Goal: Transaction & Acquisition: Subscribe to service/newsletter

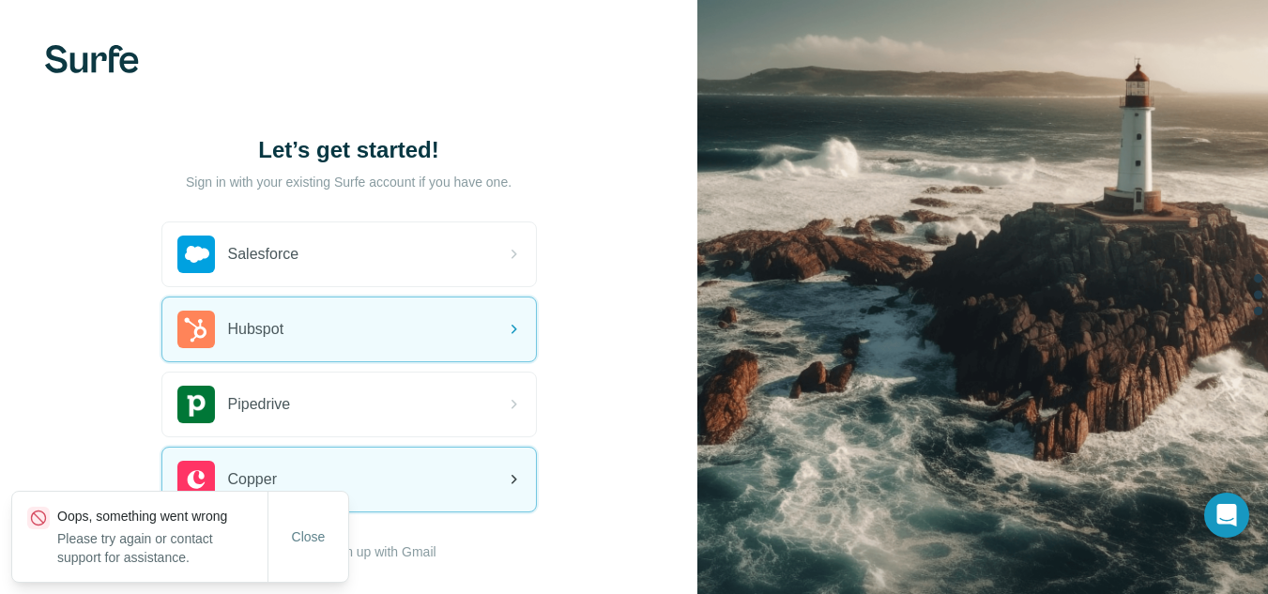
click at [408, 453] on div "Copper" at bounding box center [349, 480] width 374 height 64
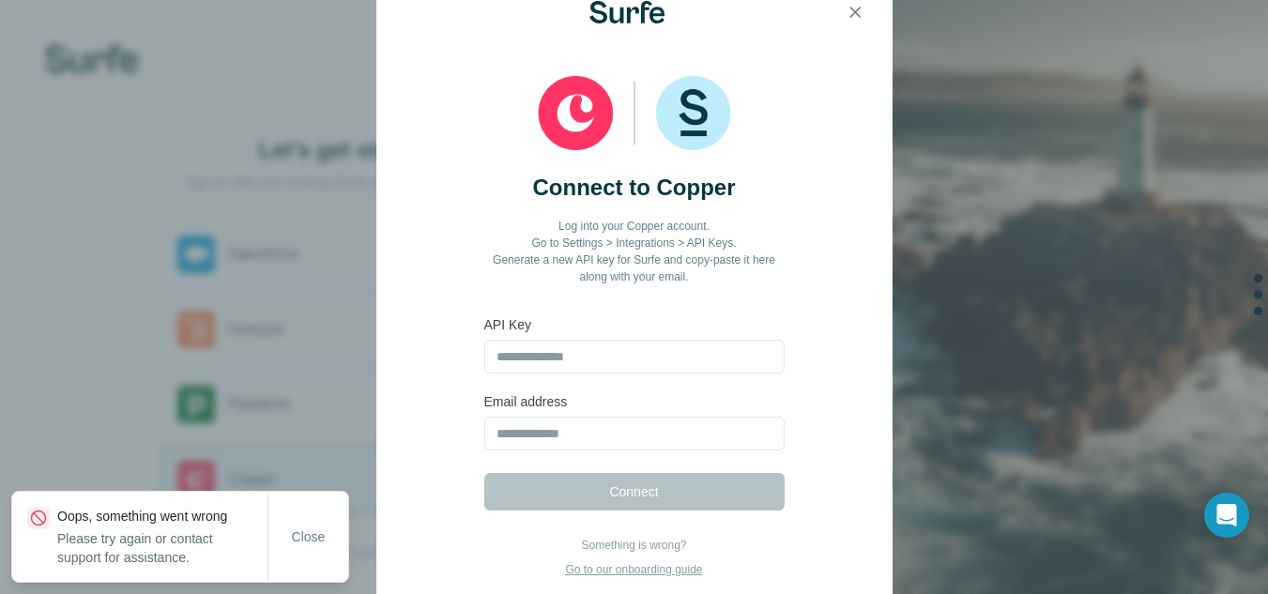
click at [408, 453] on div "Connect to Copper Log into your Copper account. Go to Settings > Integrations >…" at bounding box center [634, 310] width 516 height 537
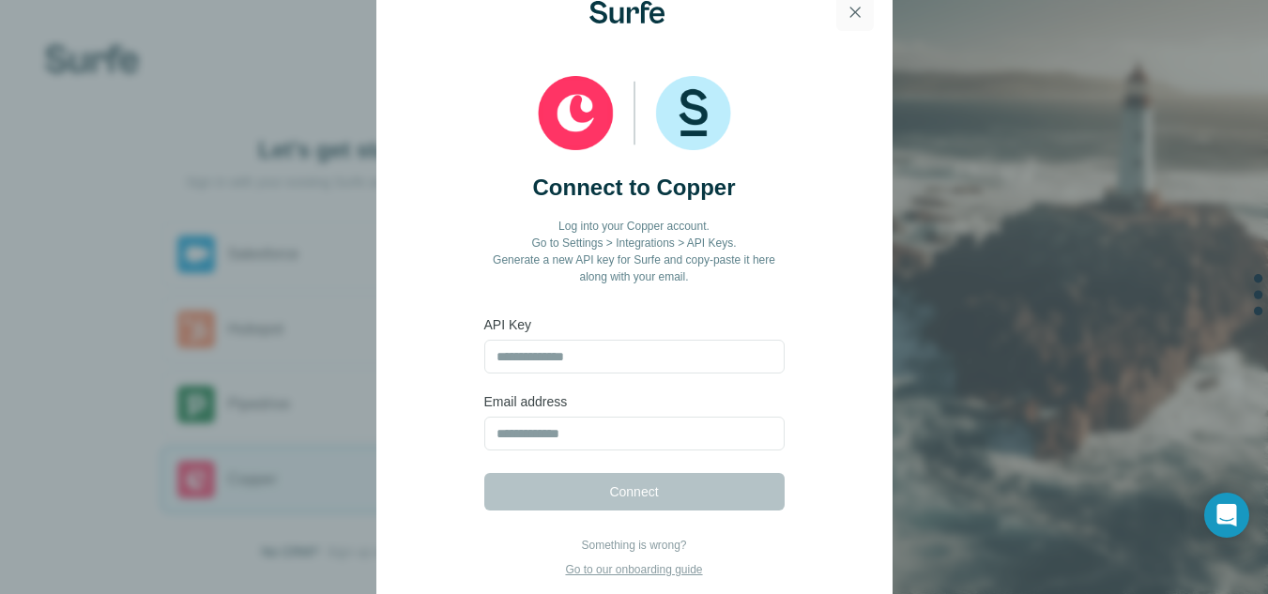
click at [864, 6] on icon "button" at bounding box center [855, 12] width 19 height 19
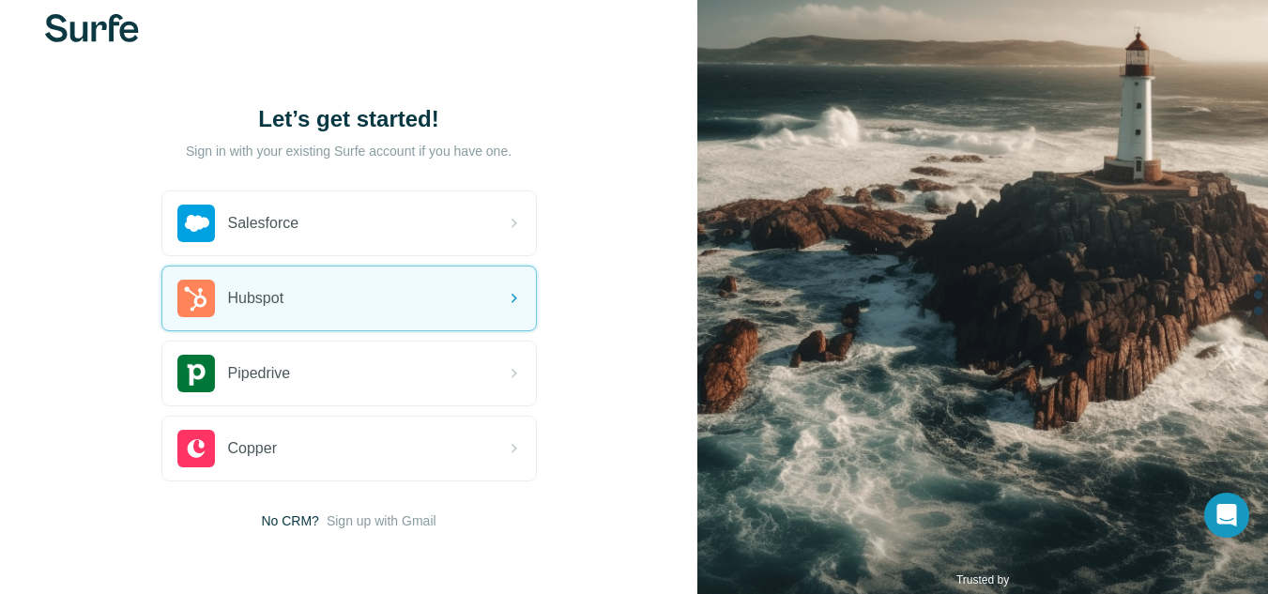
scroll to position [61, 0]
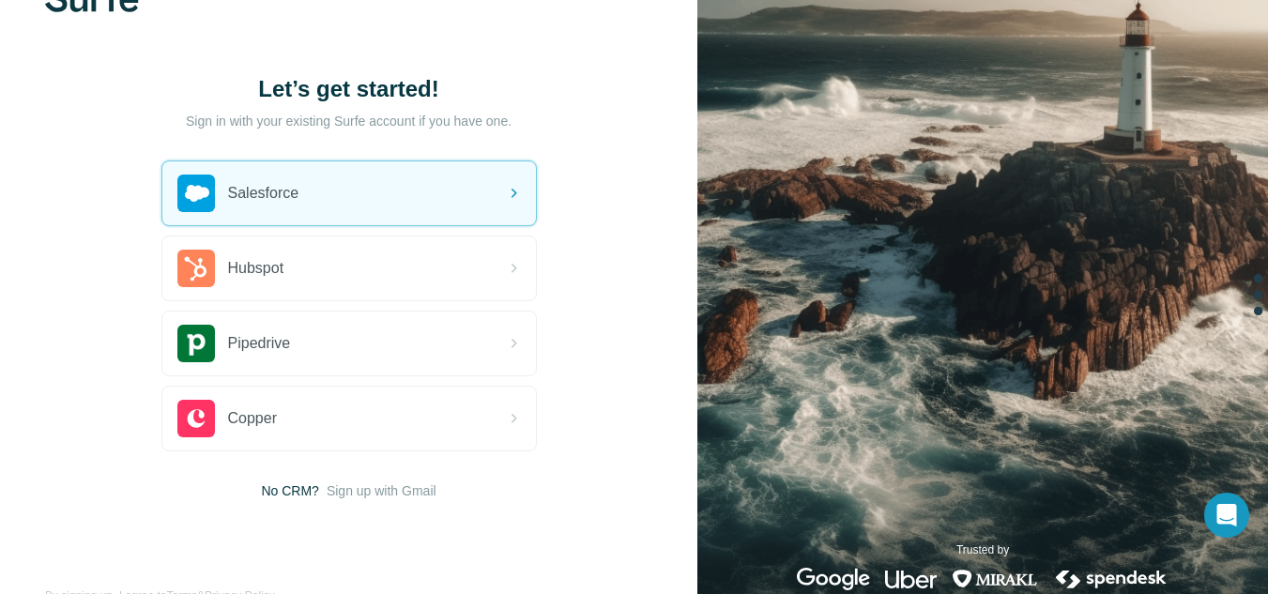
drag, startPoint x: 733, startPoint y: 224, endPoint x: 636, endPoint y: 238, distance: 97.7
click at [636, 238] on div "Let’s get started! Sign in with your existing Surfe account if you have one. Sa…" at bounding box center [348, 287] width 697 height 697
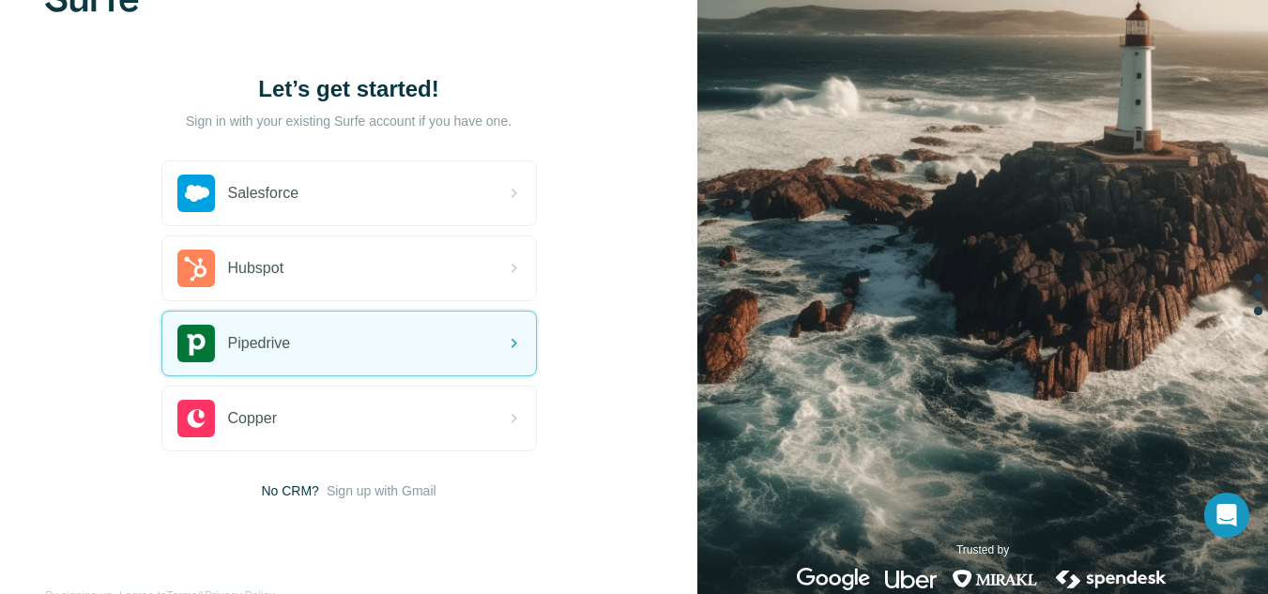
click at [623, 251] on div "Let’s get started! Sign in with your existing Surfe account if you have one. Sa…" at bounding box center [348, 287] width 697 height 697
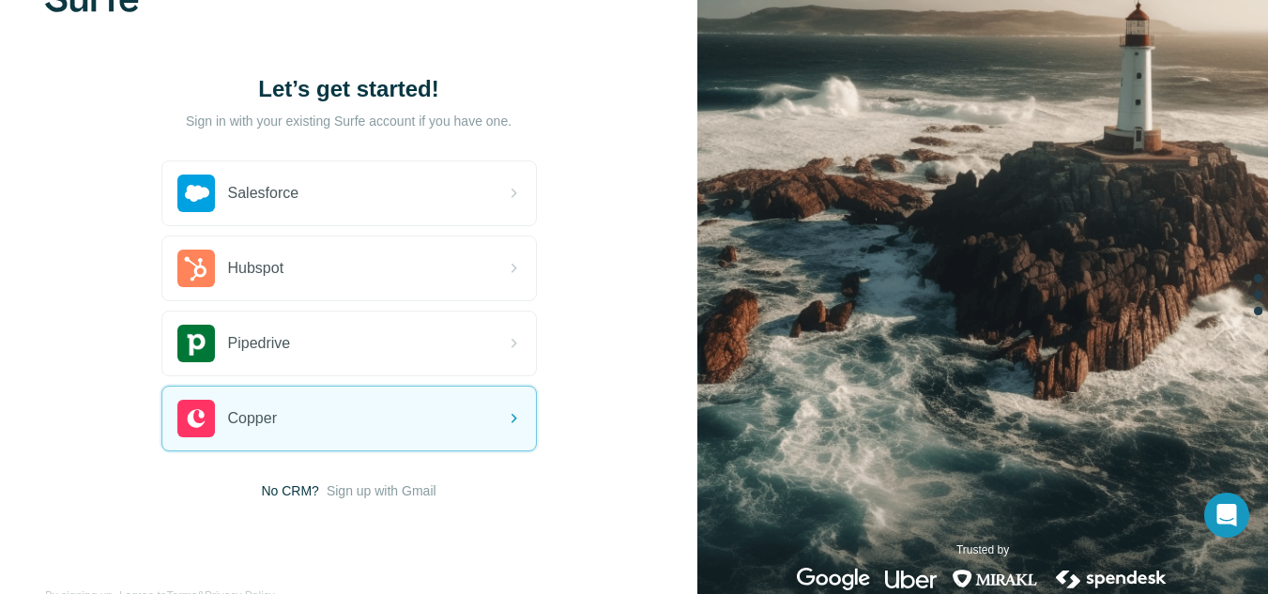
click at [268, 489] on span "No CRM?" at bounding box center [289, 491] width 57 height 19
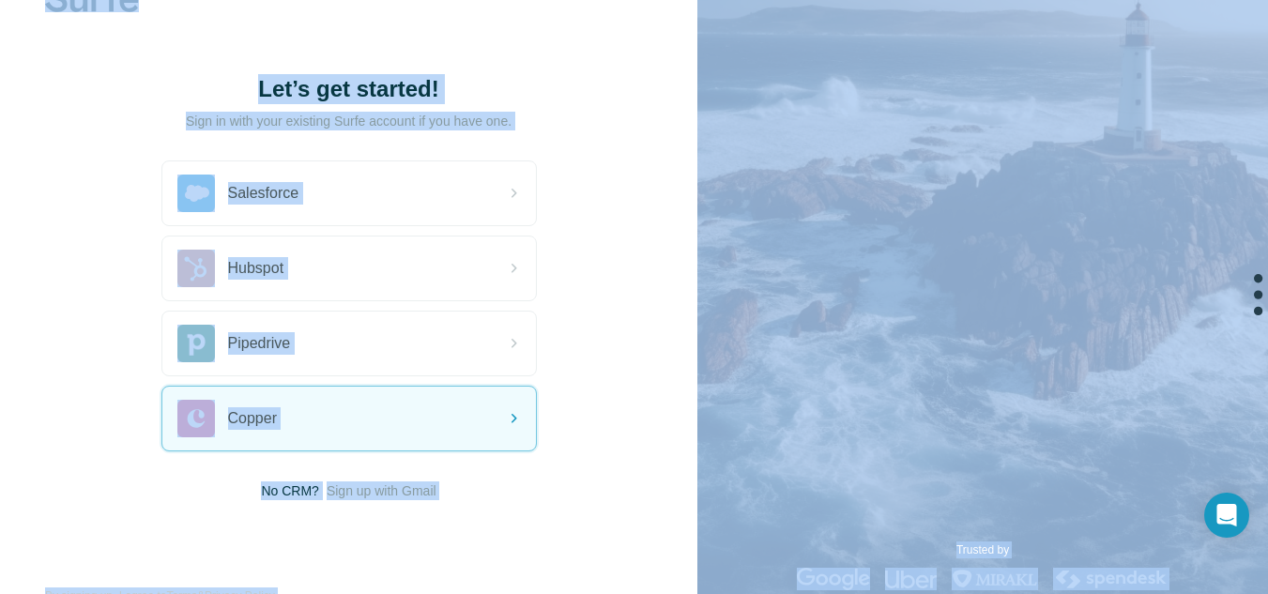
copy body "Let’s get started! Sign in with your existing Surfe account if you have one. Sa…"
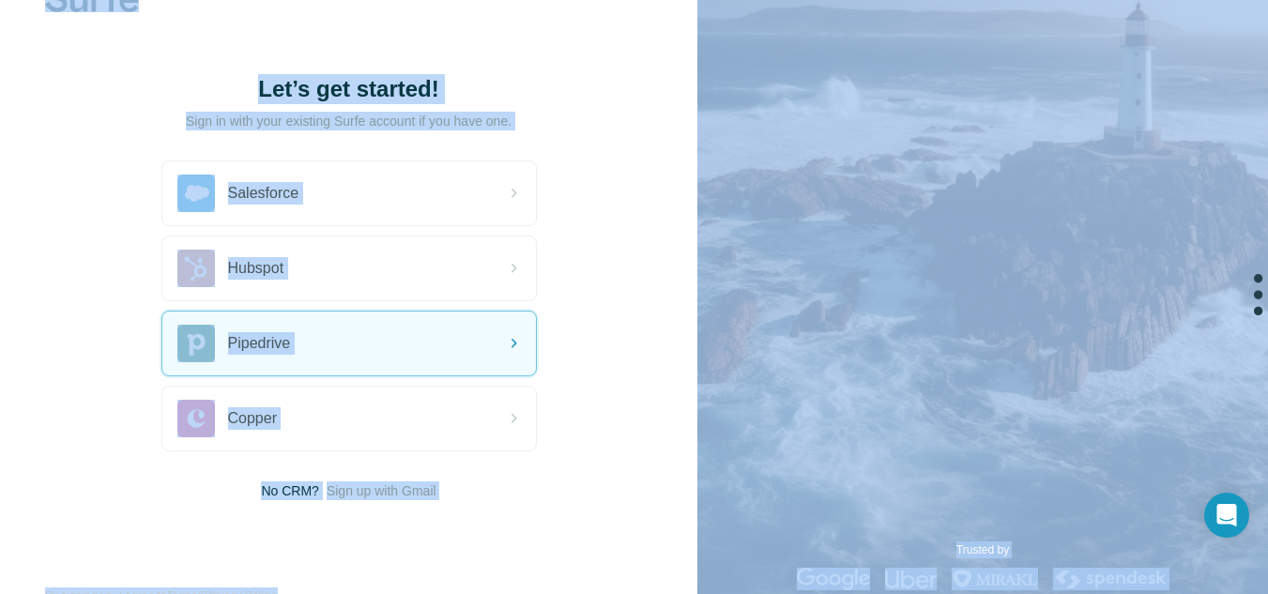
click at [108, 464] on div "Let’s get started! Sign in with your existing Surfe account if you have one. Sa…" at bounding box center [348, 287] width 697 height 697
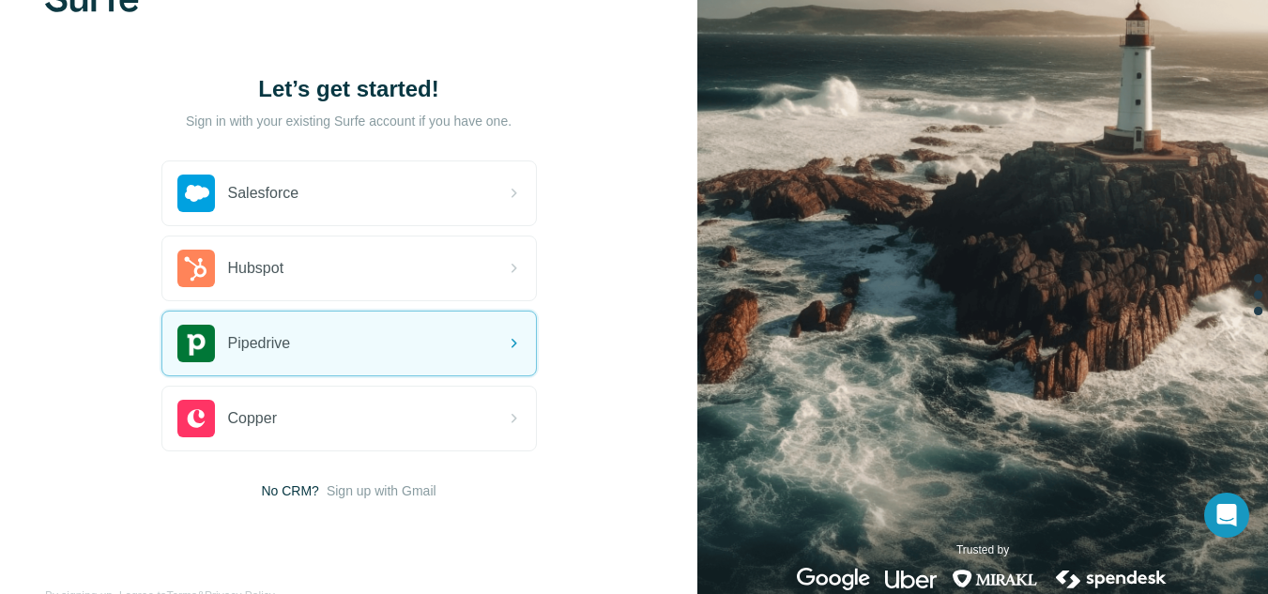
scroll to position [102, 0]
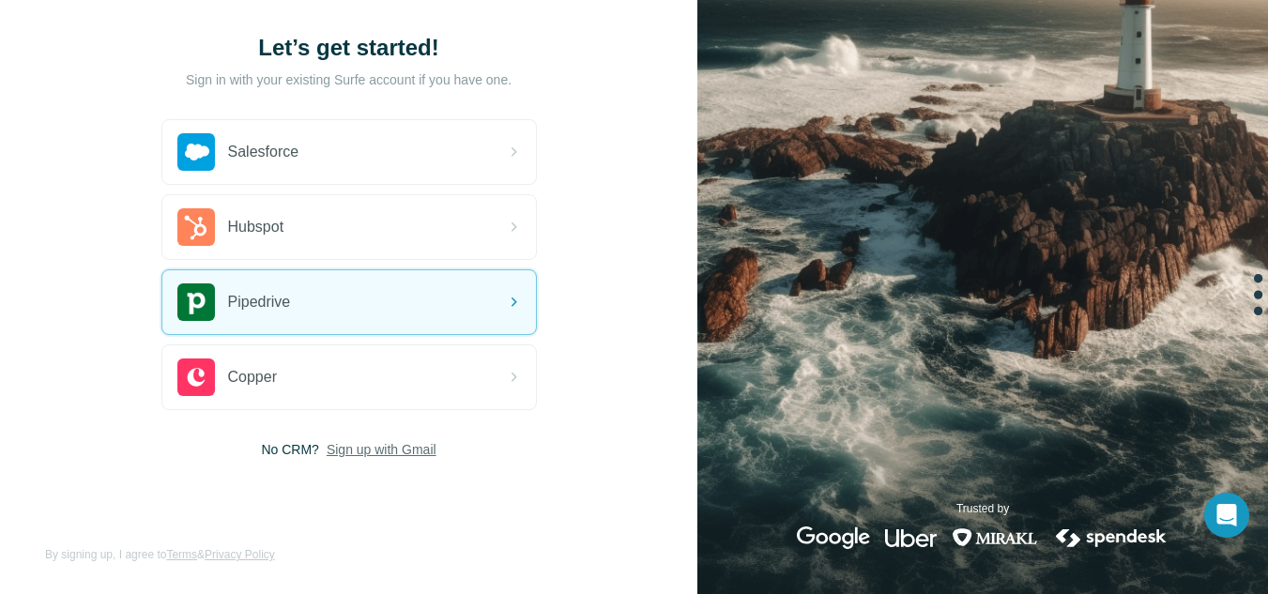
click at [372, 452] on span "Sign up with Gmail" at bounding box center [382, 449] width 110 height 19
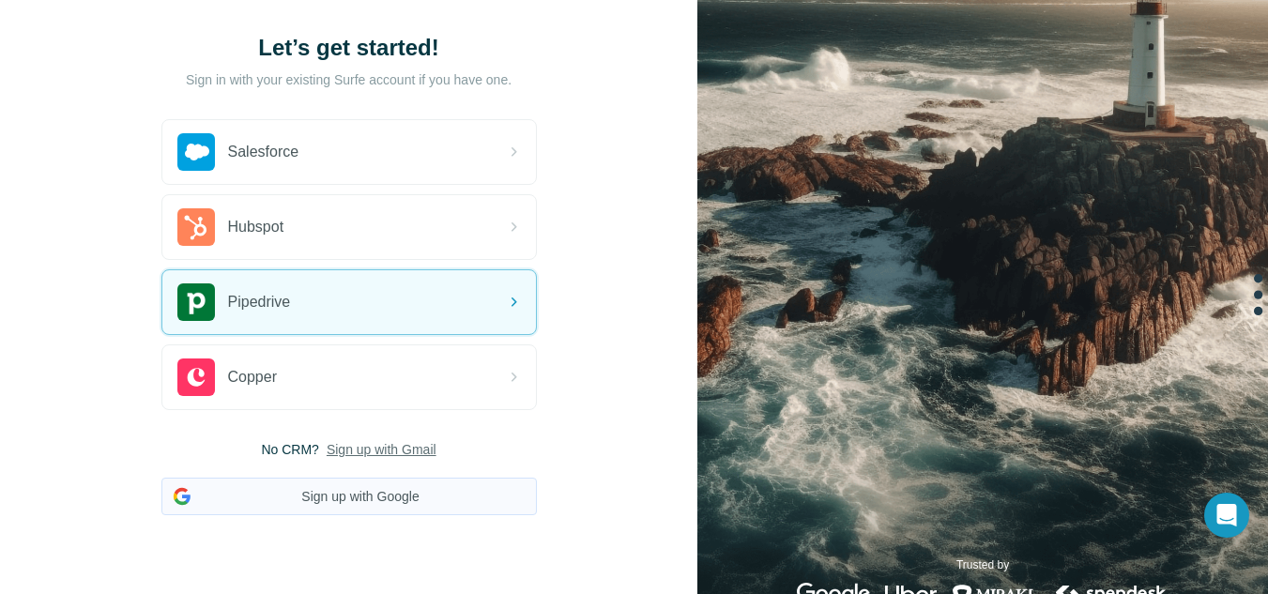
click at [354, 491] on button "Sign up with Google" at bounding box center [348, 497] width 375 height 38
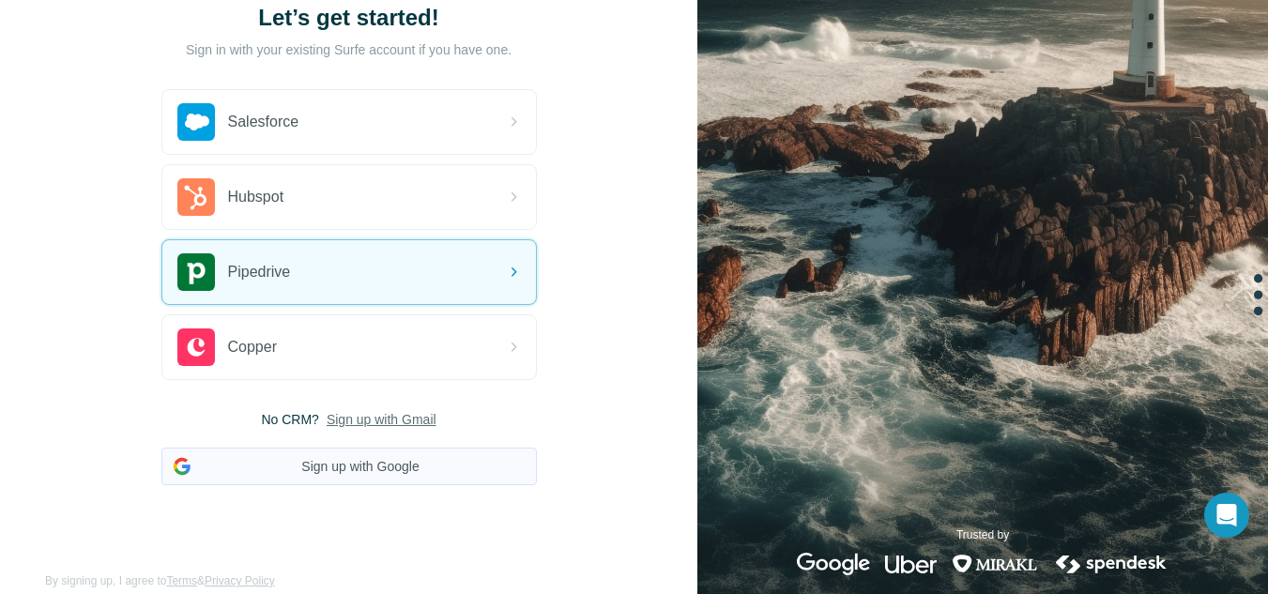
scroll to position [159, 0]
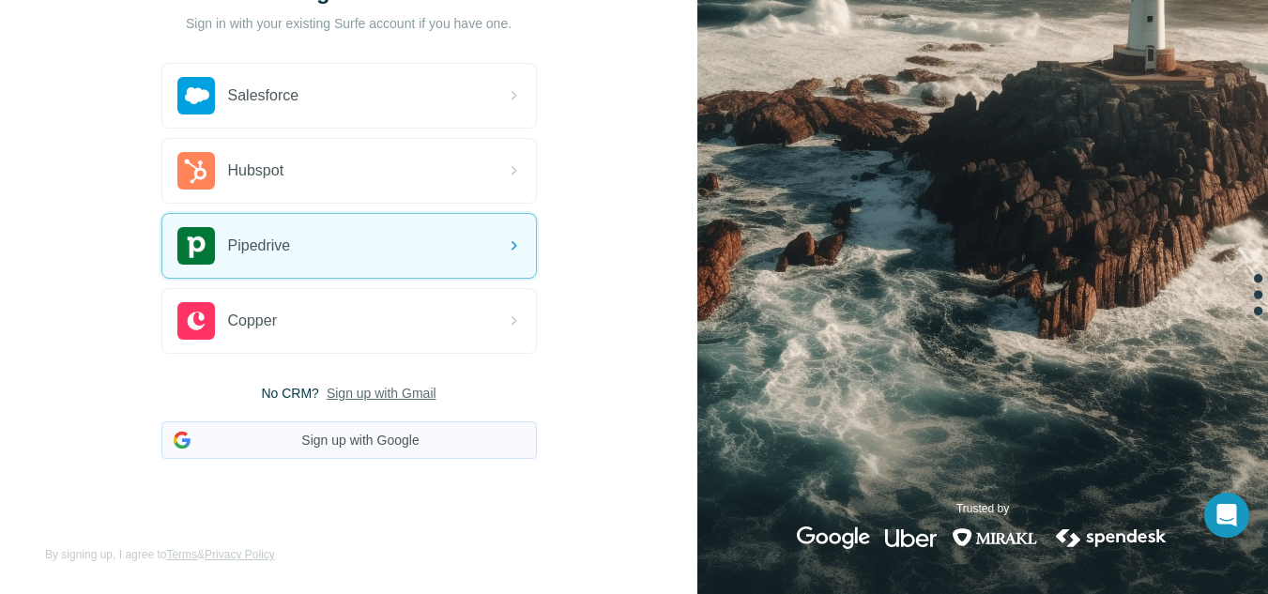
click at [223, 444] on button "Sign up with Google" at bounding box center [348, 440] width 375 height 38
click at [354, 395] on span "Sign up with Gmail" at bounding box center [382, 393] width 110 height 19
click at [345, 439] on button "Sign up with Google" at bounding box center [348, 440] width 375 height 38
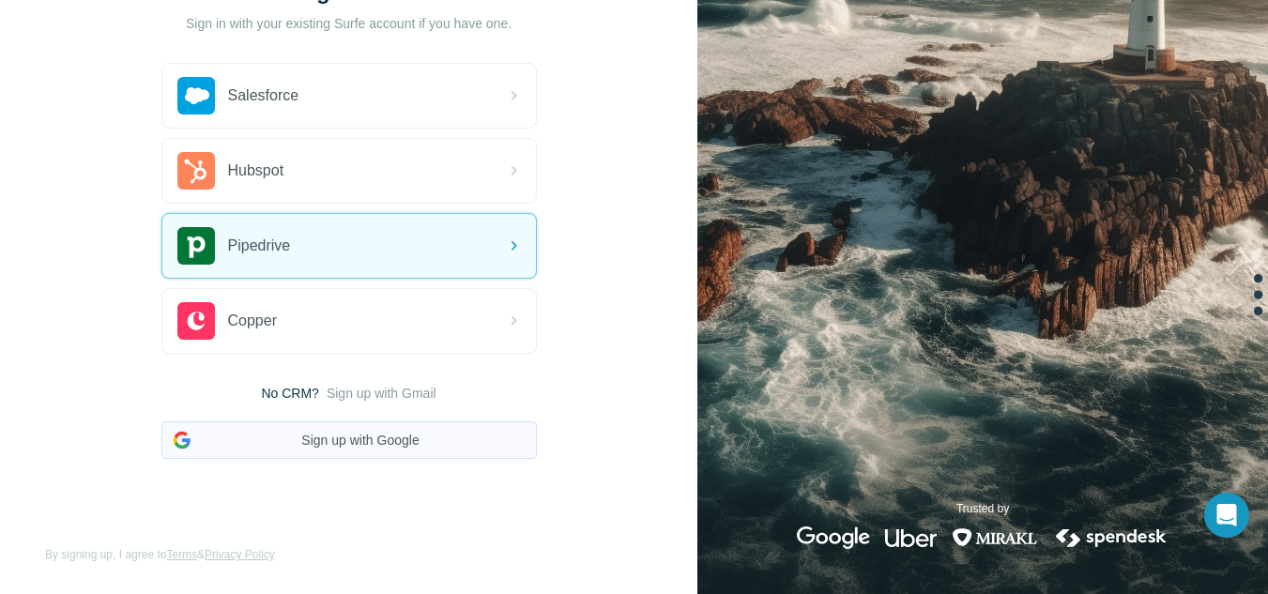
click at [345, 439] on button "Sign up with Google" at bounding box center [348, 440] width 375 height 38
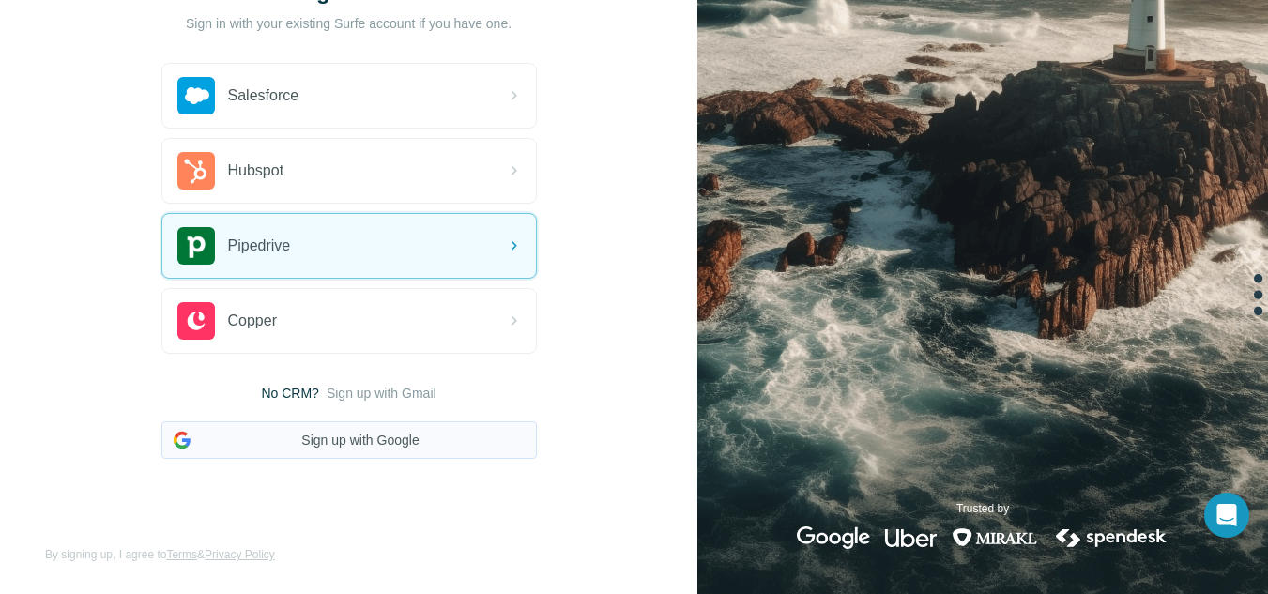
click at [345, 439] on button "Sign up with Google" at bounding box center [348, 440] width 375 height 38
click at [178, 443] on button "Sign up with Google" at bounding box center [348, 440] width 375 height 38
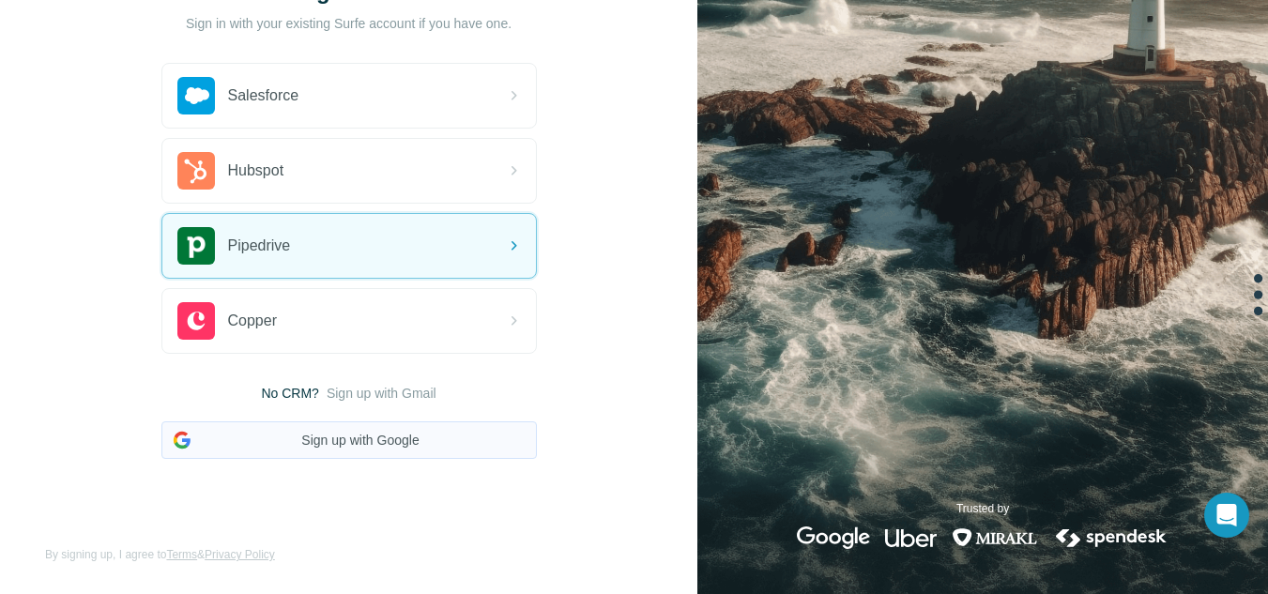
click at [324, 445] on button "Sign up with Google" at bounding box center [348, 440] width 375 height 38
click at [381, 391] on span "Sign up with Gmail" at bounding box center [382, 393] width 110 height 19
click at [381, 387] on span "Sign up with Gmail" at bounding box center [382, 393] width 110 height 19
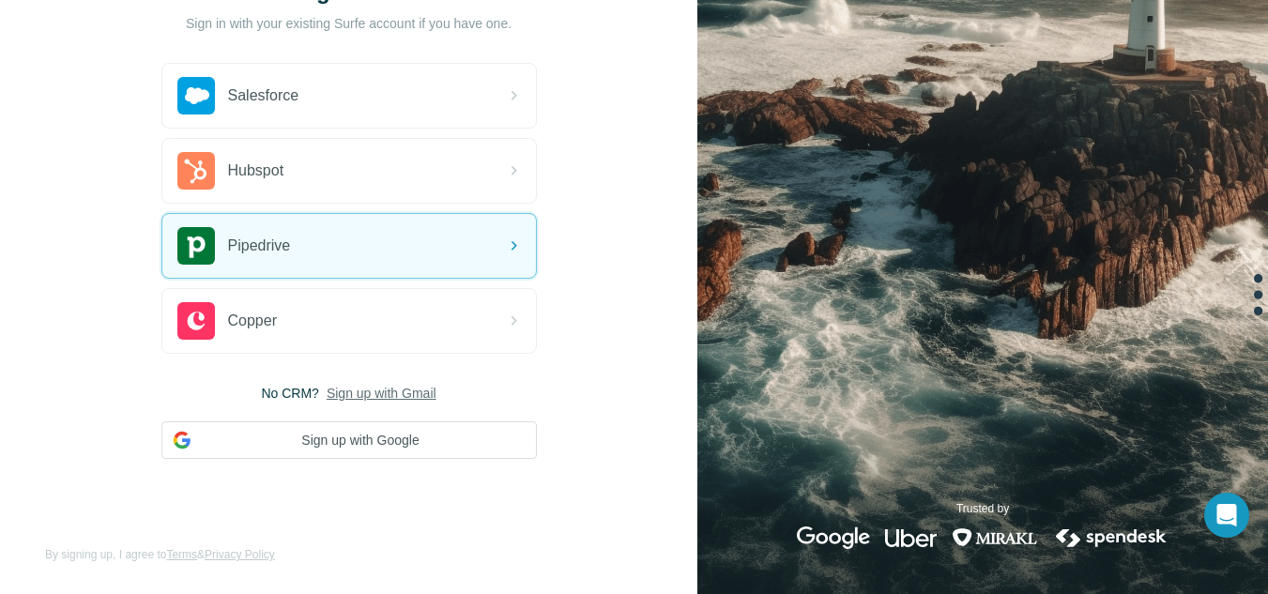
click at [381, 387] on span "Sign up with Gmail" at bounding box center [382, 393] width 110 height 19
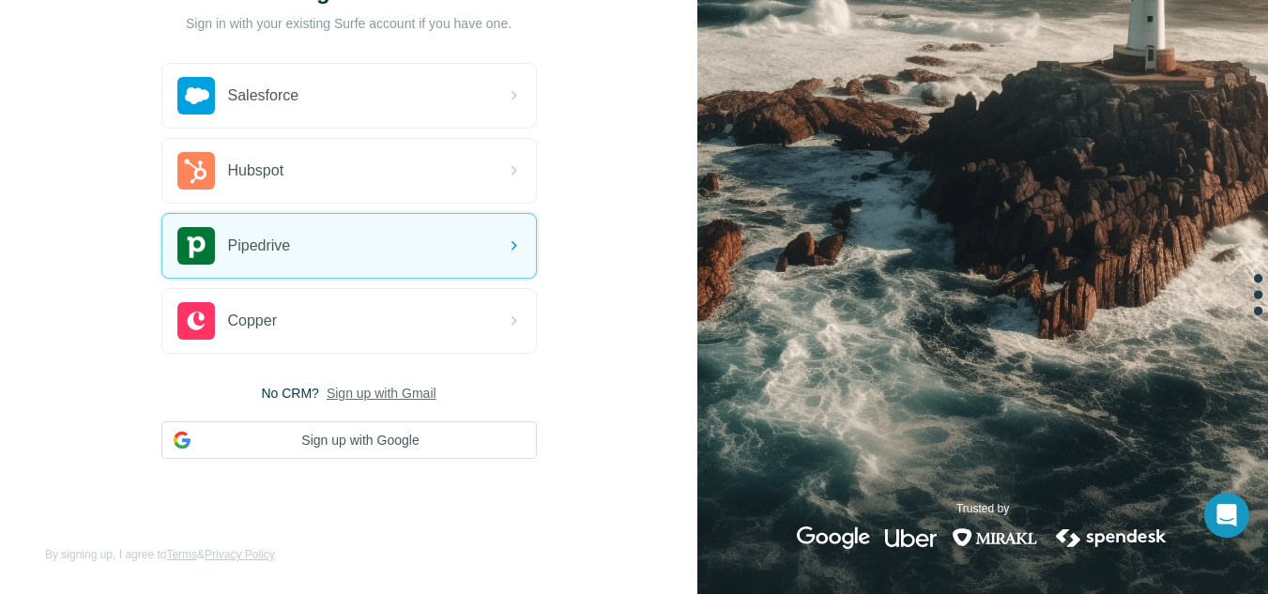
click at [381, 387] on span "Sign up with Gmail" at bounding box center [382, 393] width 110 height 19
click at [365, 443] on button "Sign up with Google" at bounding box center [348, 440] width 375 height 38
click at [365, 444] on button "Sign up with Google" at bounding box center [348, 440] width 375 height 38
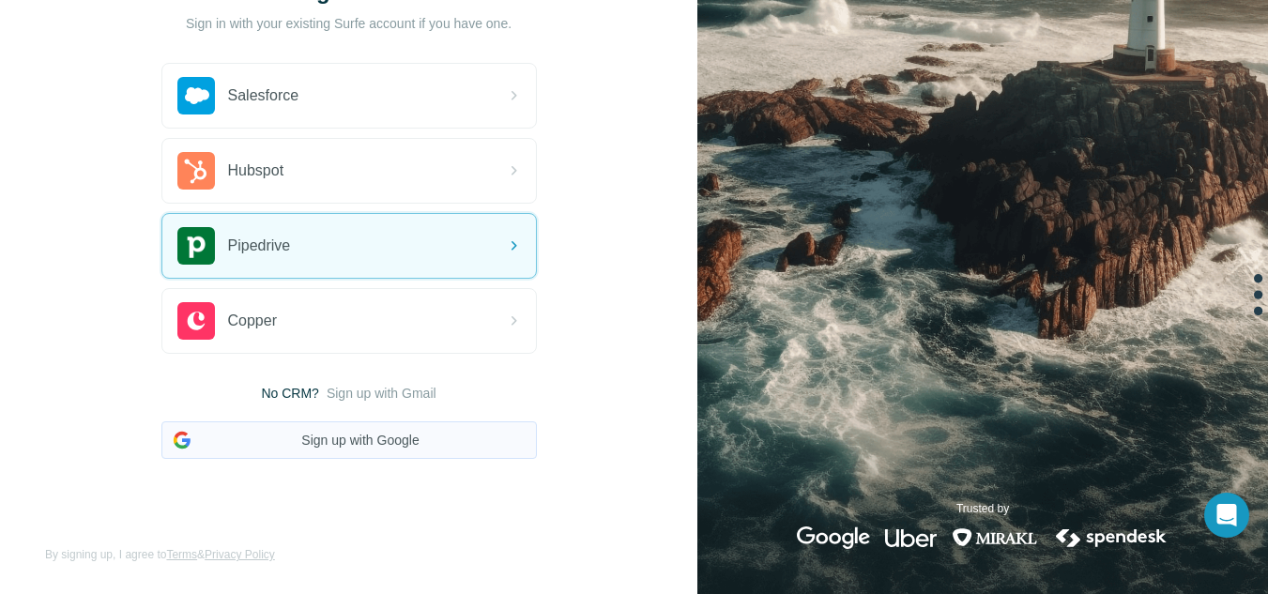
click at [365, 444] on button "Sign up with Google" at bounding box center [348, 440] width 375 height 38
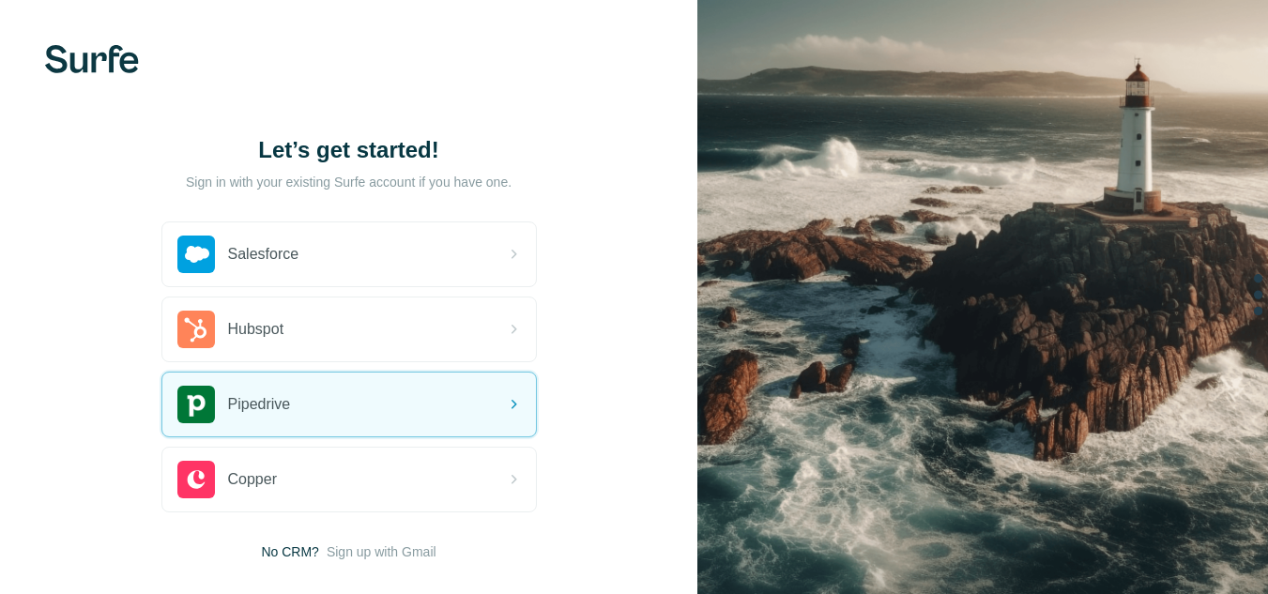
scroll to position [102, 0]
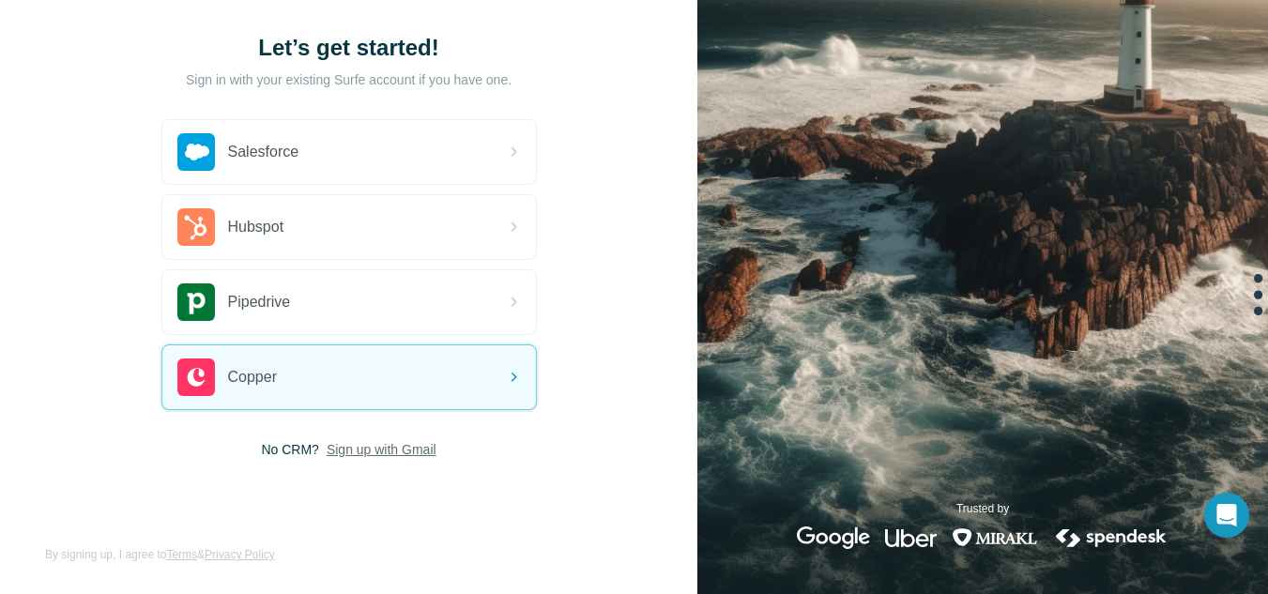
click at [360, 458] on span "Sign up with Gmail" at bounding box center [382, 449] width 110 height 19
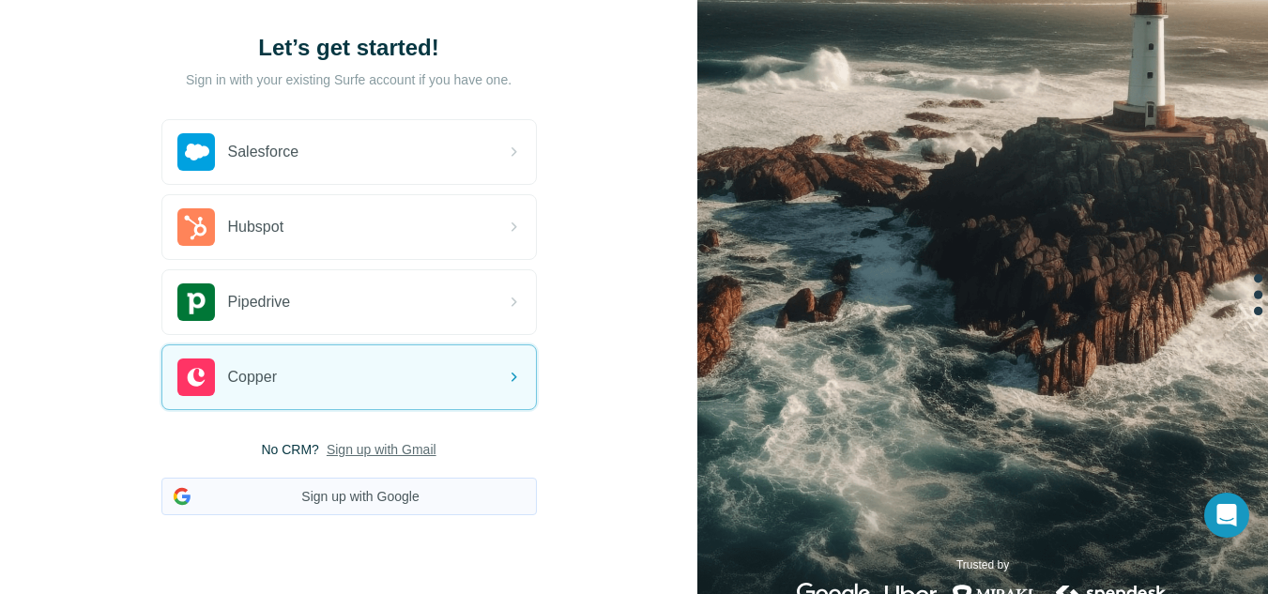
click at [349, 492] on button "Sign up with Google" at bounding box center [348, 497] width 375 height 38
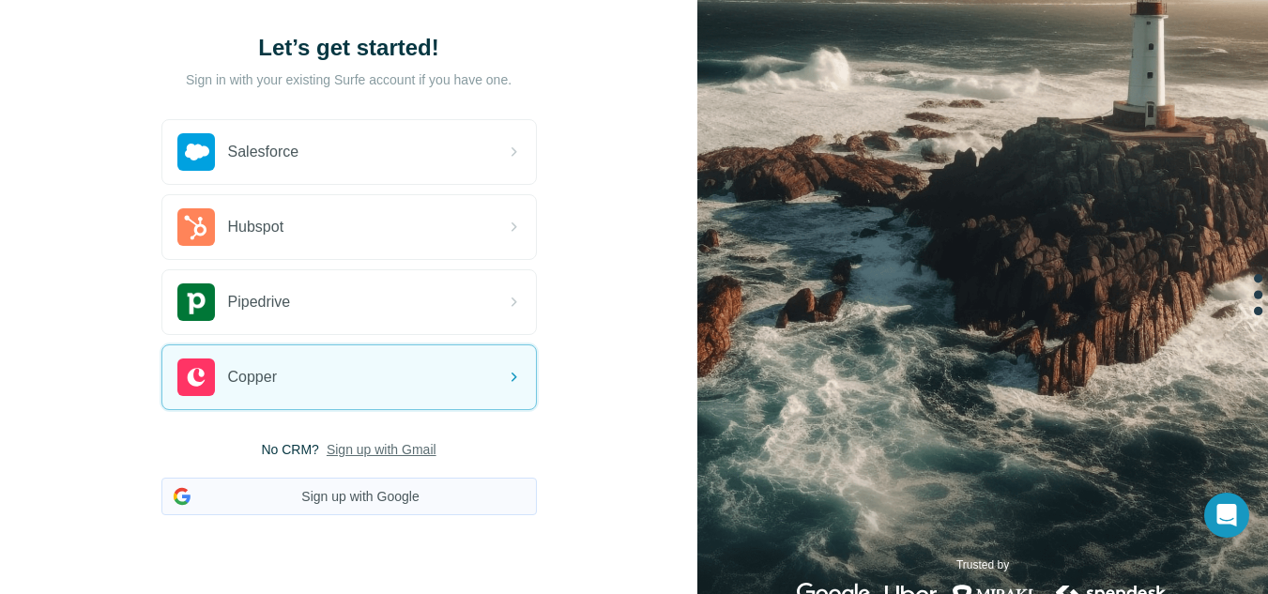
click at [349, 492] on button "Sign up with Google" at bounding box center [348, 497] width 375 height 38
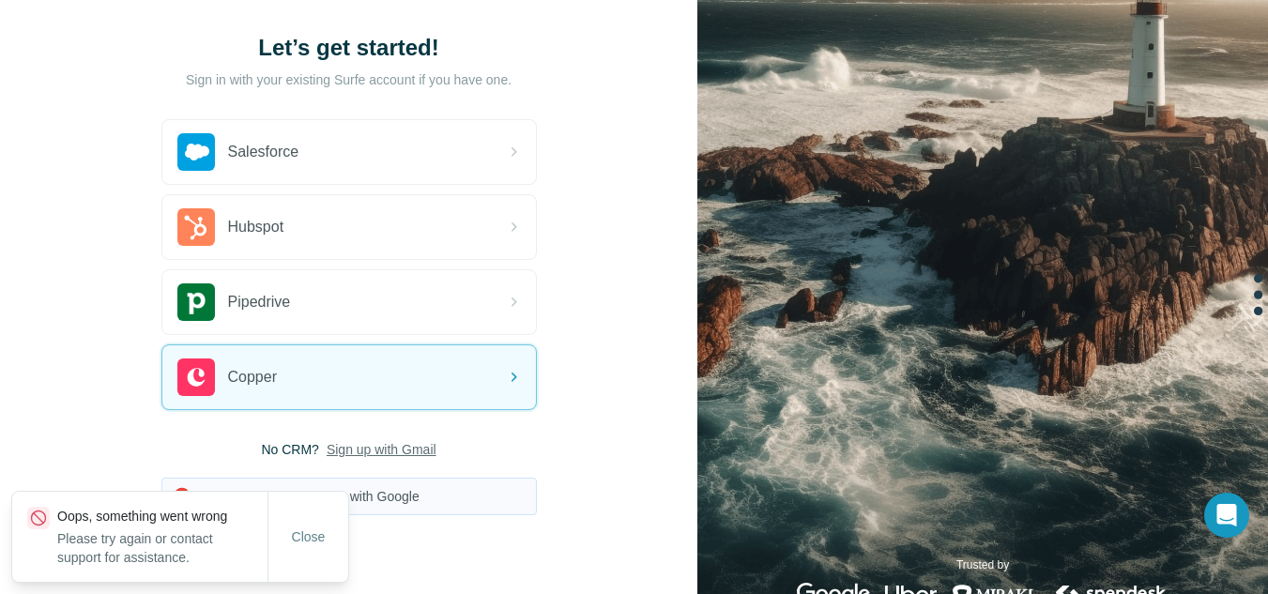
click at [349, 492] on button "Sign up with Google" at bounding box center [348, 497] width 375 height 38
click at [305, 540] on span "Close" at bounding box center [309, 537] width 34 height 19
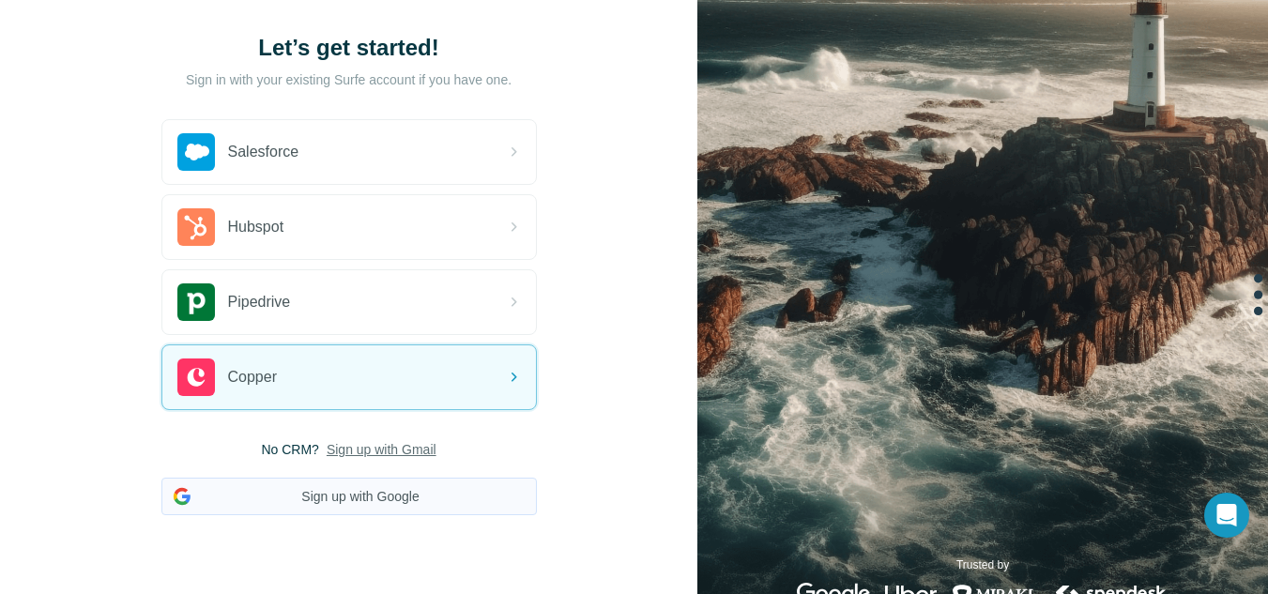
click at [337, 498] on button "Sign up with Google" at bounding box center [348, 497] width 375 height 38
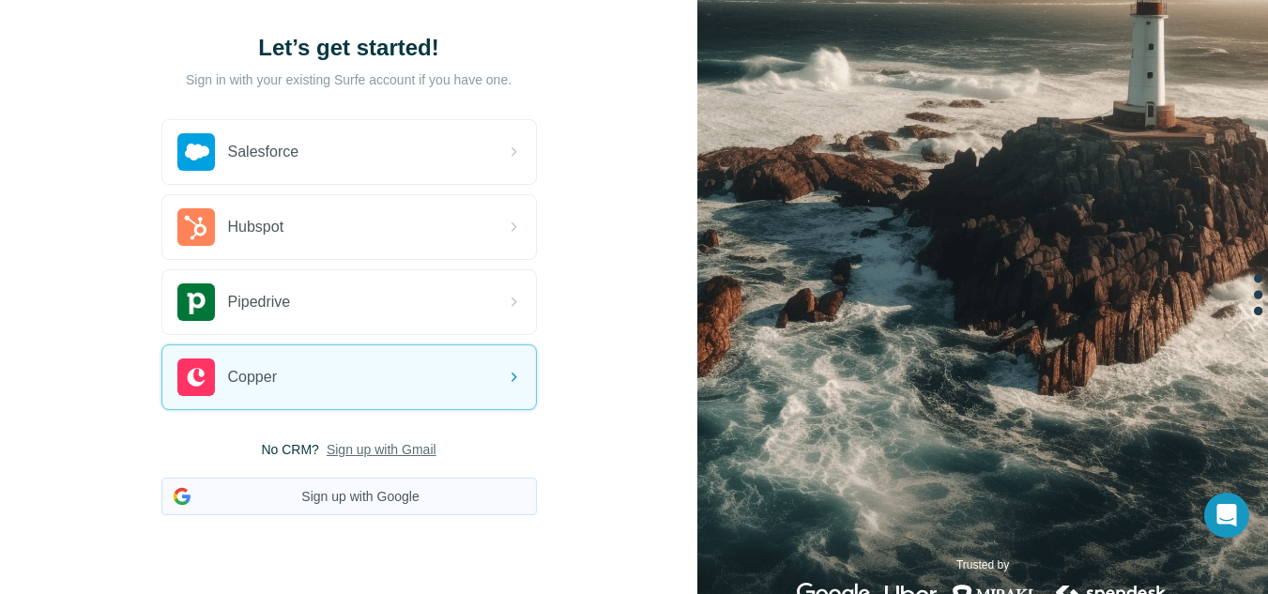
click at [337, 498] on button "Sign up with Google" at bounding box center [348, 497] width 375 height 38
click at [337, 450] on span "Sign up with Gmail" at bounding box center [382, 449] width 110 height 19
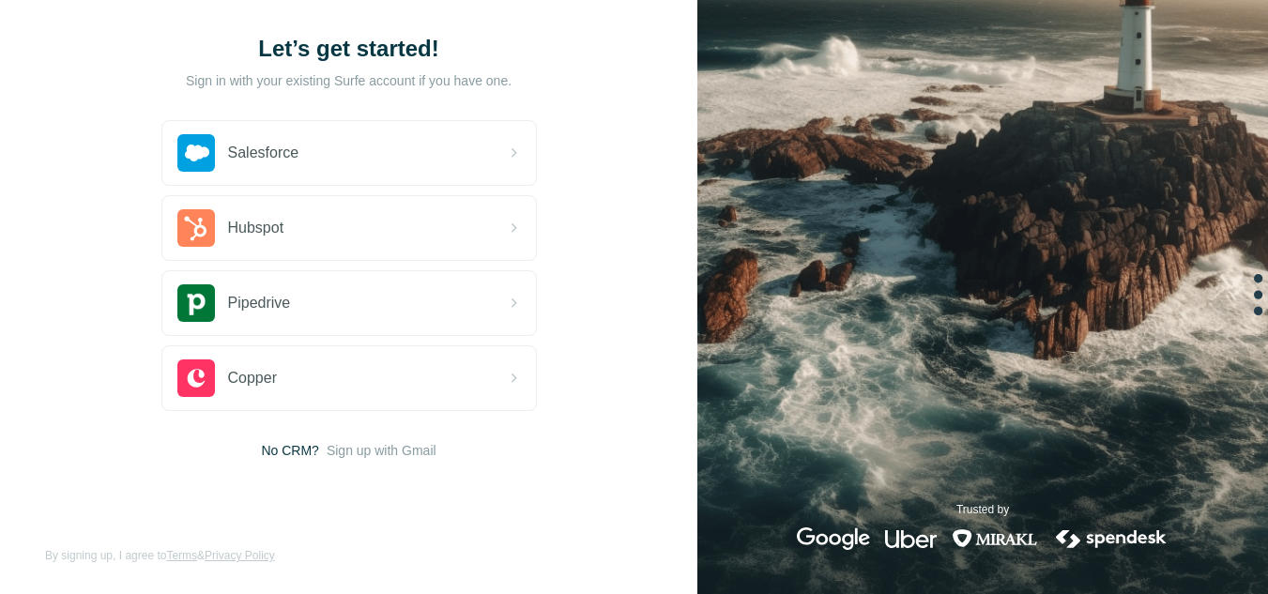
scroll to position [102, 0]
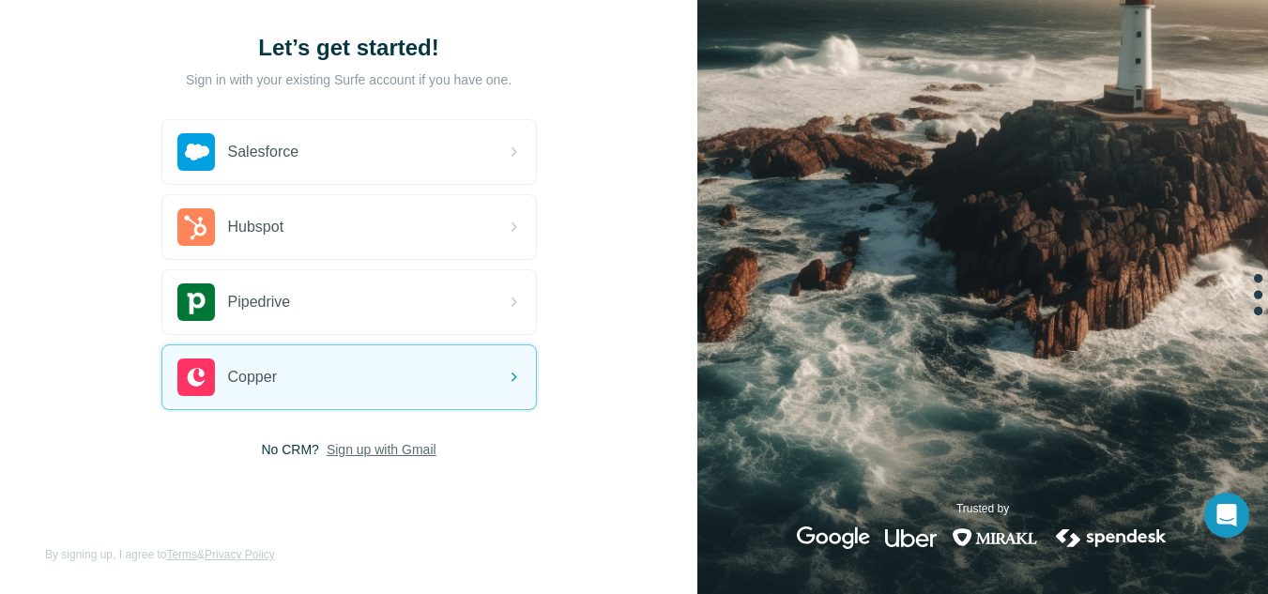
click at [359, 452] on span "Sign up with Gmail" at bounding box center [382, 449] width 110 height 19
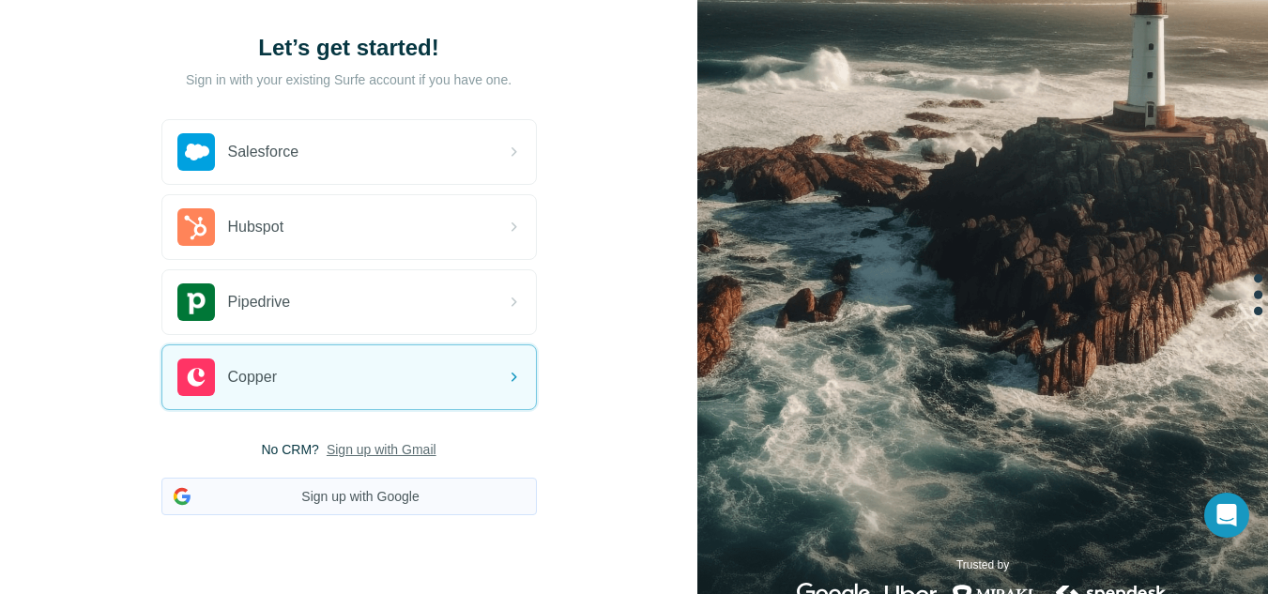
click at [339, 506] on button "Sign up with Google" at bounding box center [348, 497] width 375 height 38
drag, startPoint x: 339, startPoint y: 506, endPoint x: 180, endPoint y: 499, distance: 158.8
click at [180, 499] on button "Sign up with Google" at bounding box center [348, 497] width 375 height 38
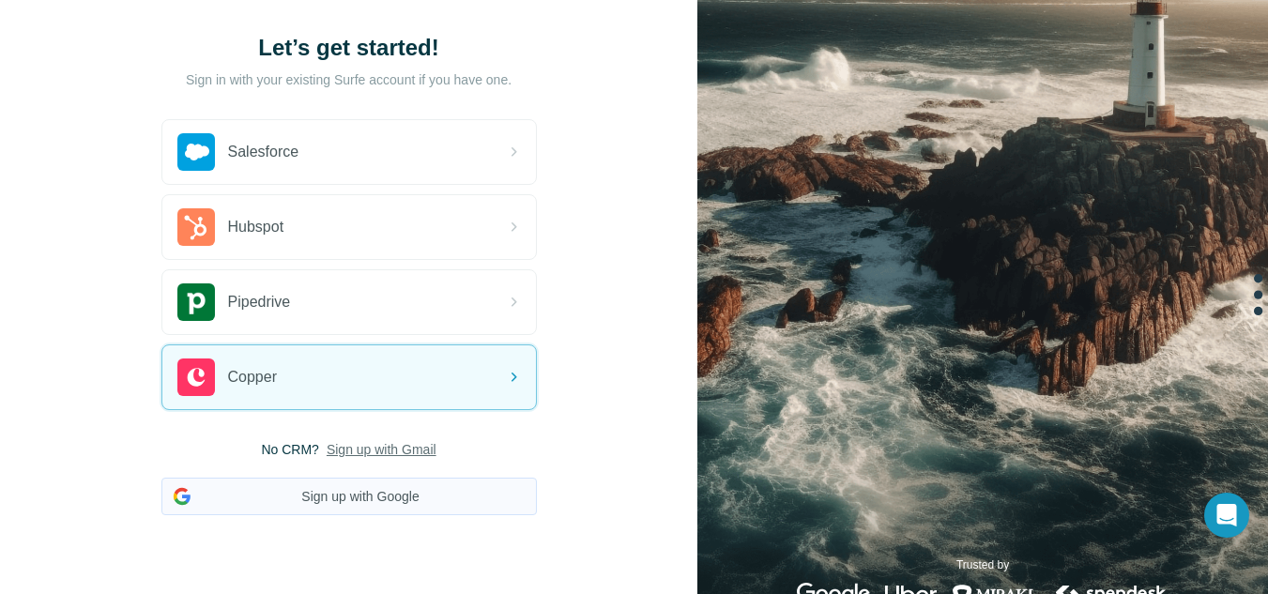
click at [180, 499] on button "Sign up with Google" at bounding box center [348, 497] width 375 height 38
click at [556, 401] on div "Let’s get started! Sign in with your existing Surfe account if you have one. Sa…" at bounding box center [348, 274] width 697 height 753
click at [566, 56] on div "Let’s get started! Sign in with your existing Surfe account if you have one. Sa…" at bounding box center [348, 274] width 697 height 753
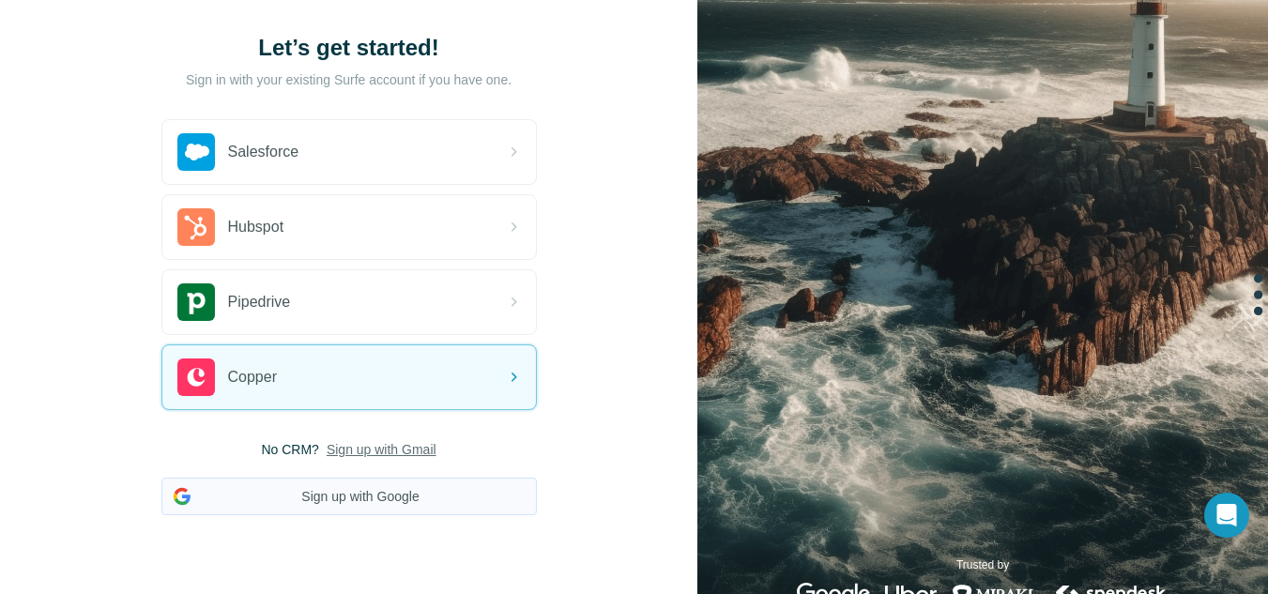
click at [325, 482] on button "Sign up with Google" at bounding box center [348, 497] width 375 height 38
click at [359, 443] on span "Sign up with Gmail" at bounding box center [382, 449] width 110 height 19
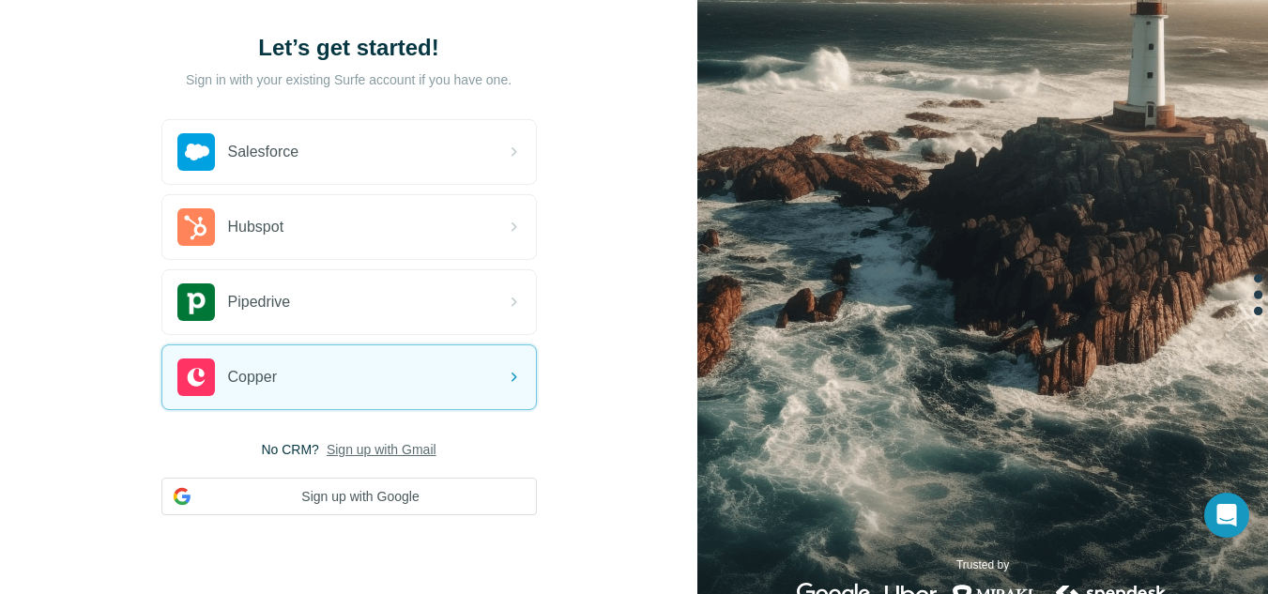
click at [359, 443] on span "Sign up with Gmail" at bounding box center [382, 449] width 110 height 19
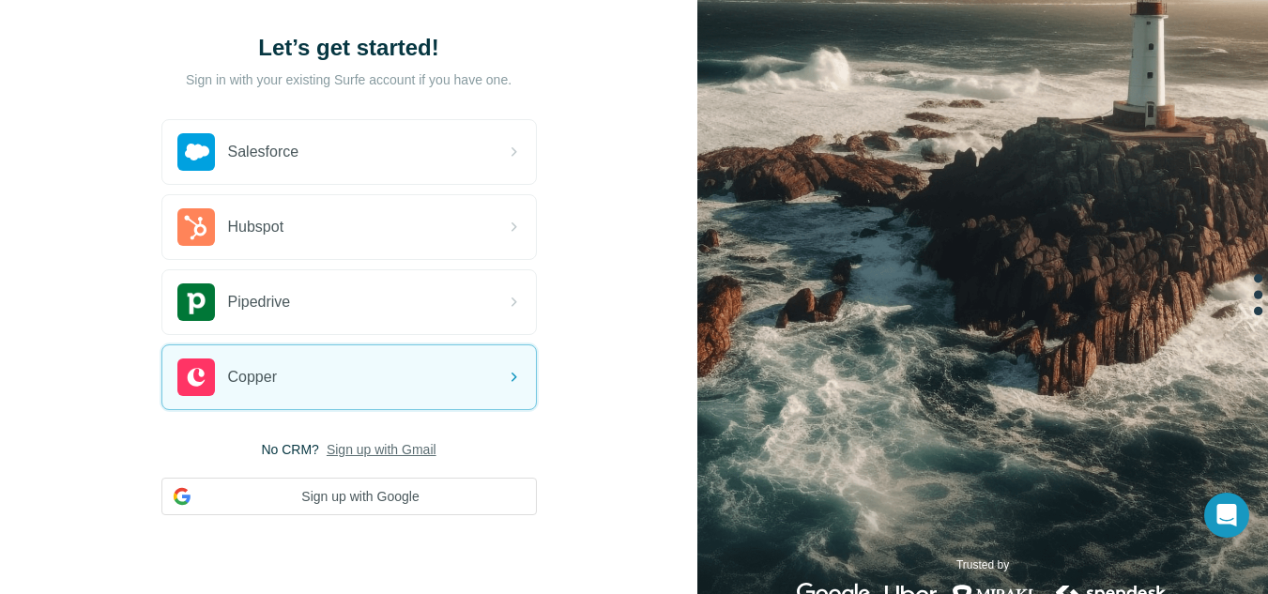
click at [359, 443] on span "Sign up with Gmail" at bounding box center [382, 449] width 110 height 19
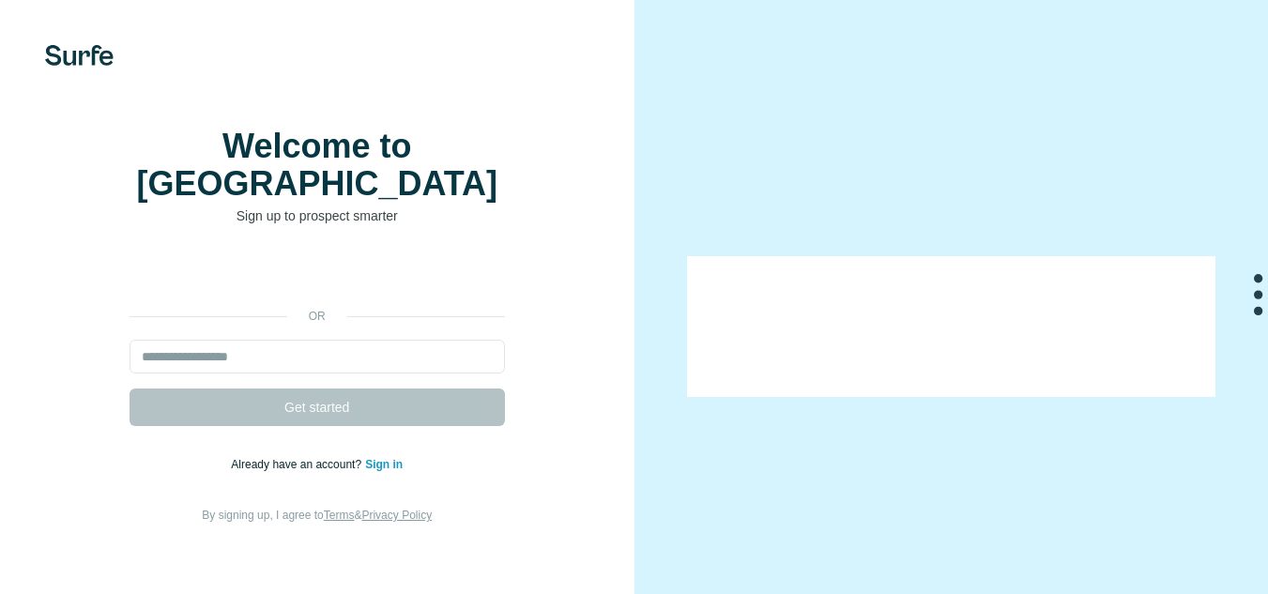
drag, startPoint x: 304, startPoint y: 289, endPoint x: 332, endPoint y: 278, distance: 30.3
click at [332, 308] on p "or" at bounding box center [317, 316] width 60 height 17
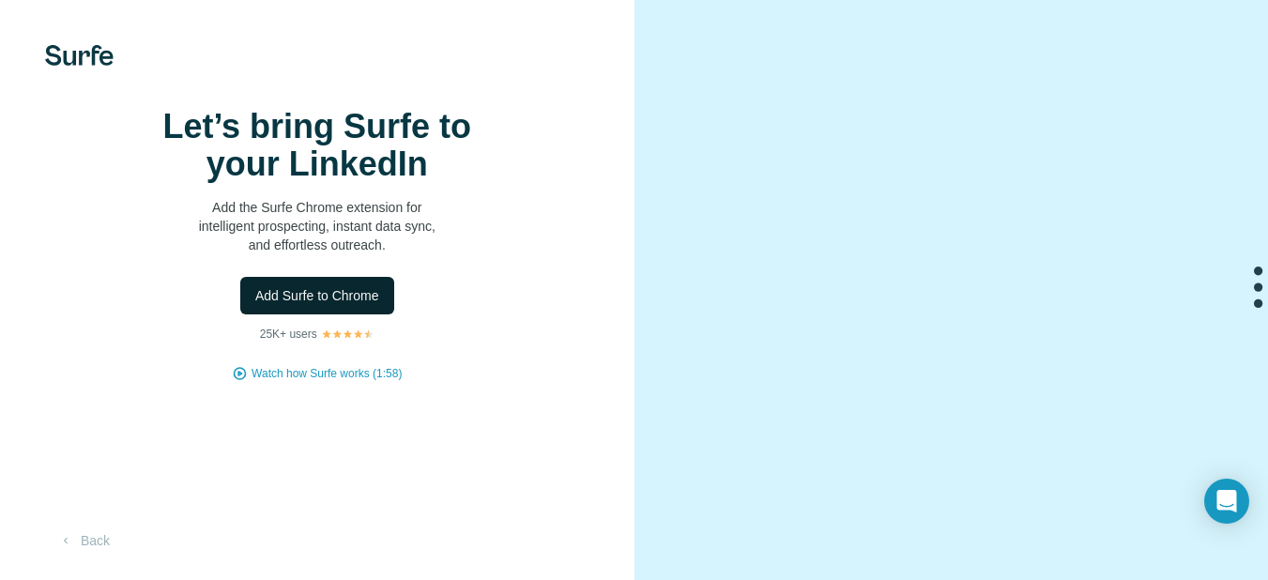
click at [345, 305] on span "Add Surfe to Chrome" at bounding box center [317, 295] width 124 height 19
click at [360, 382] on span "Watch how Surfe works (1:58)" at bounding box center [327, 373] width 150 height 17
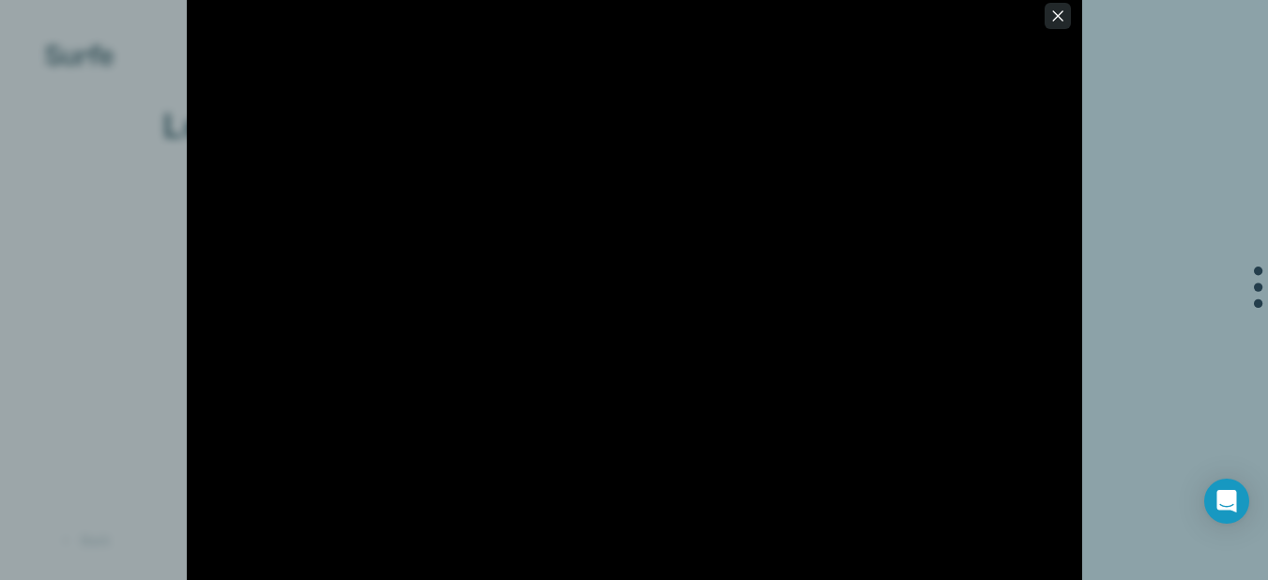
click at [1062, 19] on icon "button" at bounding box center [1058, 16] width 19 height 19
